Goal: Find specific page/section: Find specific page/section

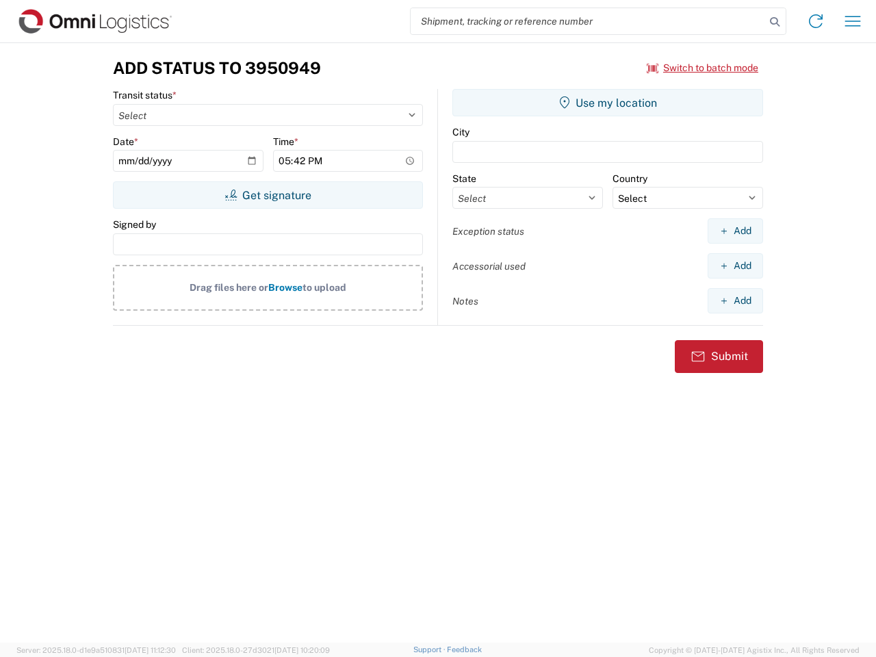
click at [588, 21] on input "search" at bounding box center [588, 21] width 355 height 26
click at [775, 22] on icon at bounding box center [774, 21] width 19 height 19
click at [816, 21] on icon at bounding box center [816, 21] width 22 height 22
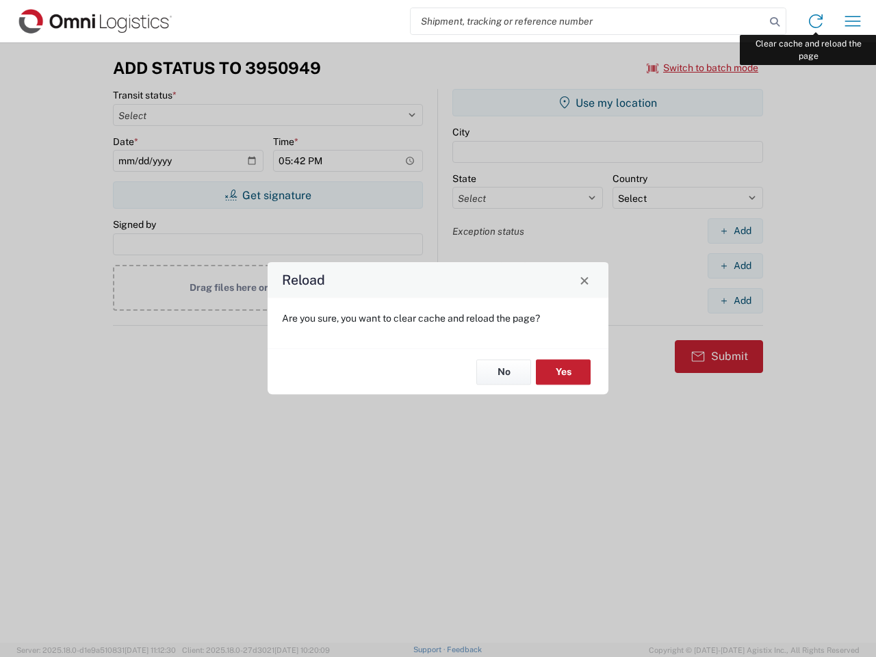
click at [853, 21] on div "Reload Are you sure, you want to clear cache and reload the page? No Yes" at bounding box center [438, 328] width 876 height 657
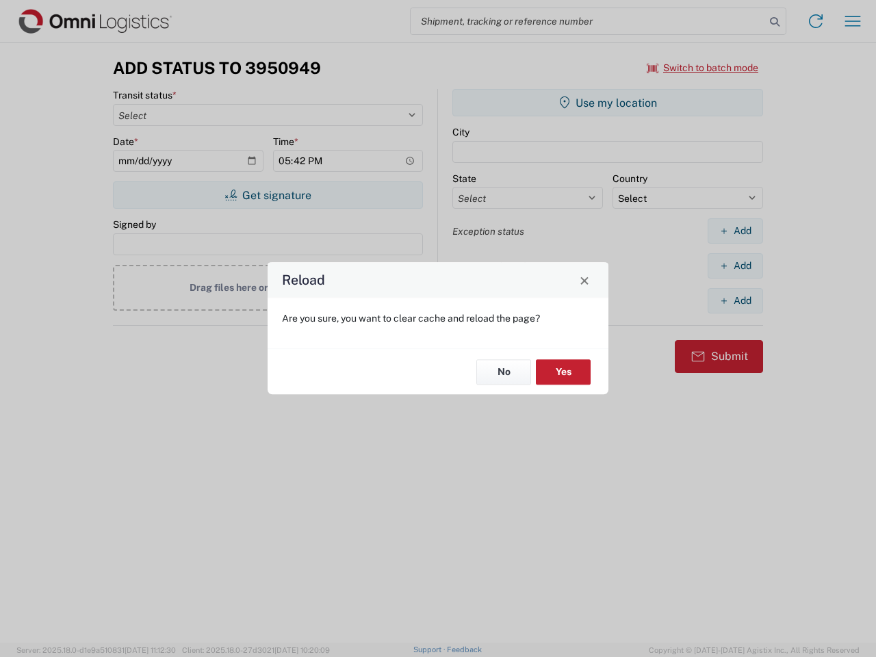
click at [703, 68] on div "Reload Are you sure, you want to clear cache and reload the page? No Yes" at bounding box center [438, 328] width 876 height 657
click at [268, 195] on div "Reload Are you sure, you want to clear cache and reload the page? No Yes" at bounding box center [438, 328] width 876 height 657
click at [608, 103] on div "Reload Are you sure, you want to clear cache and reload the page? No Yes" at bounding box center [438, 328] width 876 height 657
click at [735, 231] on div "Reload Are you sure, you want to clear cache and reload the page? No Yes" at bounding box center [438, 328] width 876 height 657
click at [735, 266] on div "Reload Are you sure, you want to clear cache and reload the page? No Yes" at bounding box center [438, 328] width 876 height 657
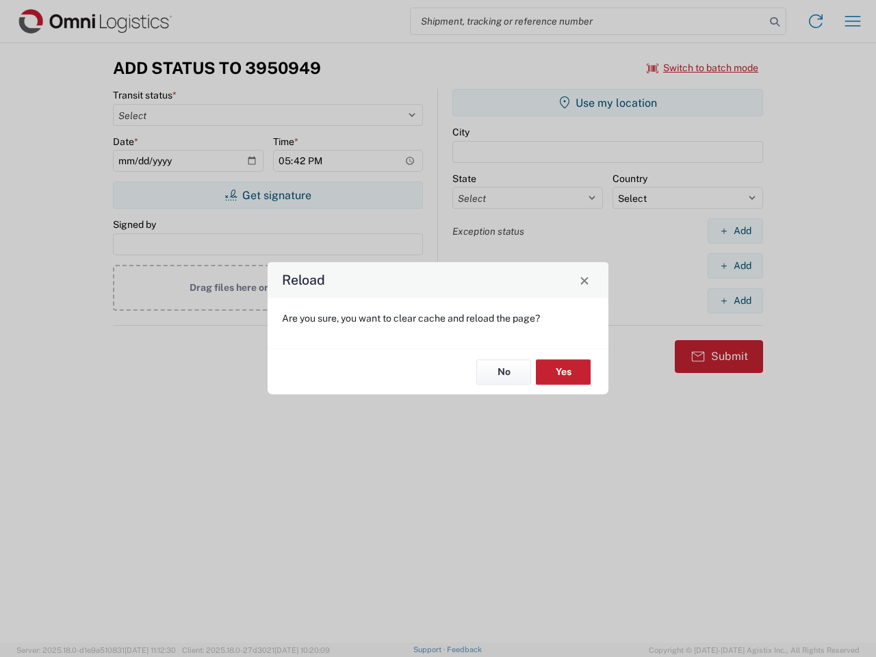
click at [735, 301] on div "Reload Are you sure, you want to clear cache and reload the page? No Yes" at bounding box center [438, 328] width 876 height 657
